Goal: Task Accomplishment & Management: Manage account settings

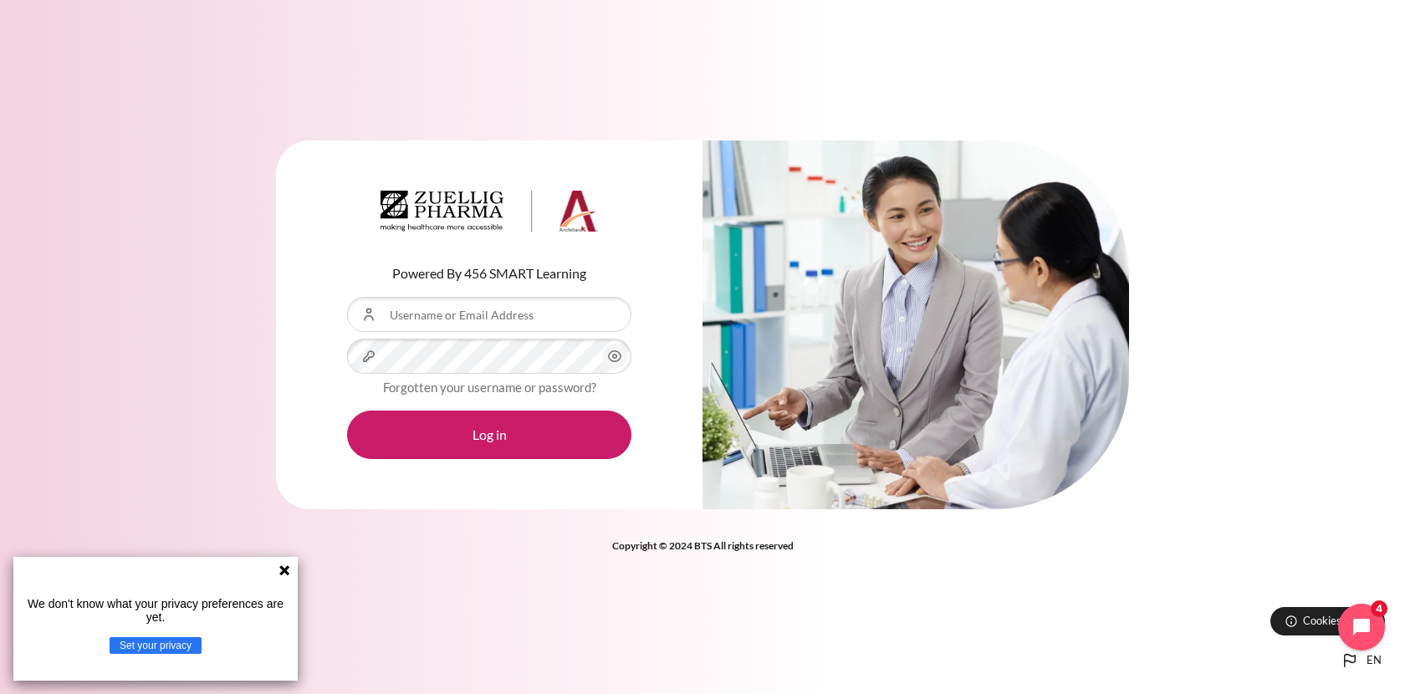
click at [467, 289] on div "Powered By 456 SMART Learning Username or Email Address Password Forgotten your…" at bounding box center [489, 325] width 284 height 269
click at [475, 325] on input "Username or Email Address" at bounding box center [489, 314] width 284 height 35
type input "burachat_T"
click at [347, 410] on button "Log in" at bounding box center [489, 434] width 284 height 48
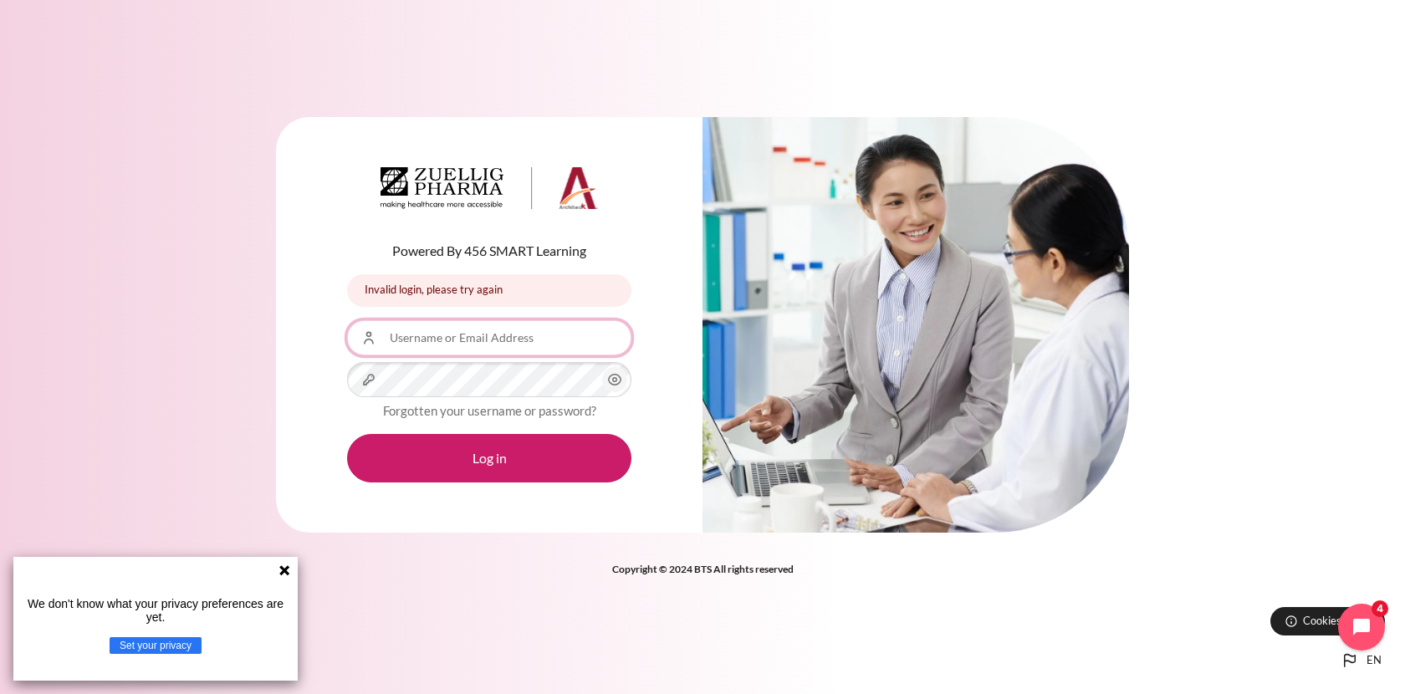
click at [472, 344] on input "Username or Email Address" at bounding box center [489, 337] width 284 height 35
type input "[EMAIL_ADDRESS][DOMAIN_NAME]"
click at [347, 434] on button "Log in" at bounding box center [489, 458] width 284 height 48
